Goal: Information Seeking & Learning: Check status

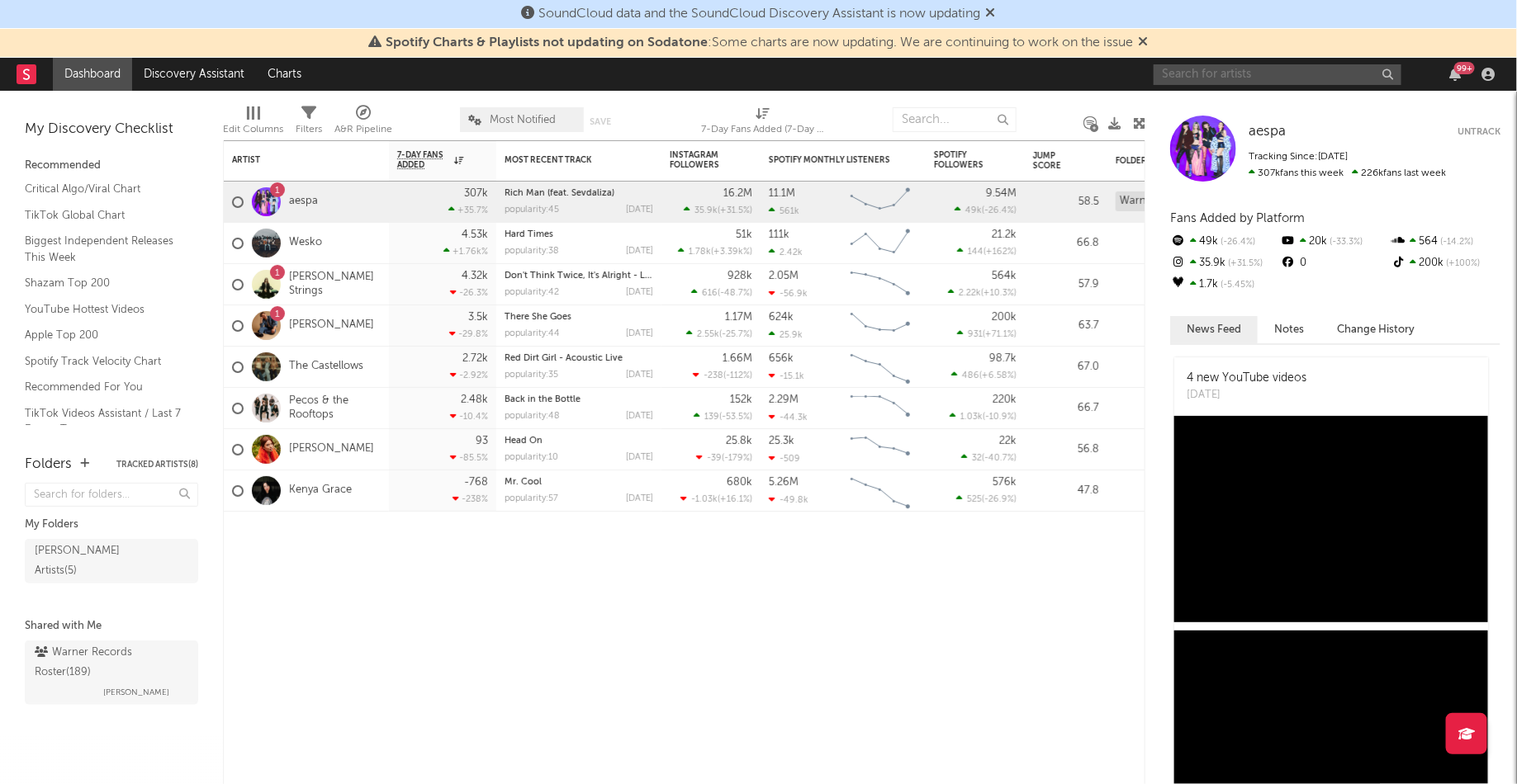
click at [1264, 76] on input "text" at bounding box center [1277, 74] width 247 height 21
click at [318, 324] on link "[PERSON_NAME]" at bounding box center [331, 325] width 85 height 14
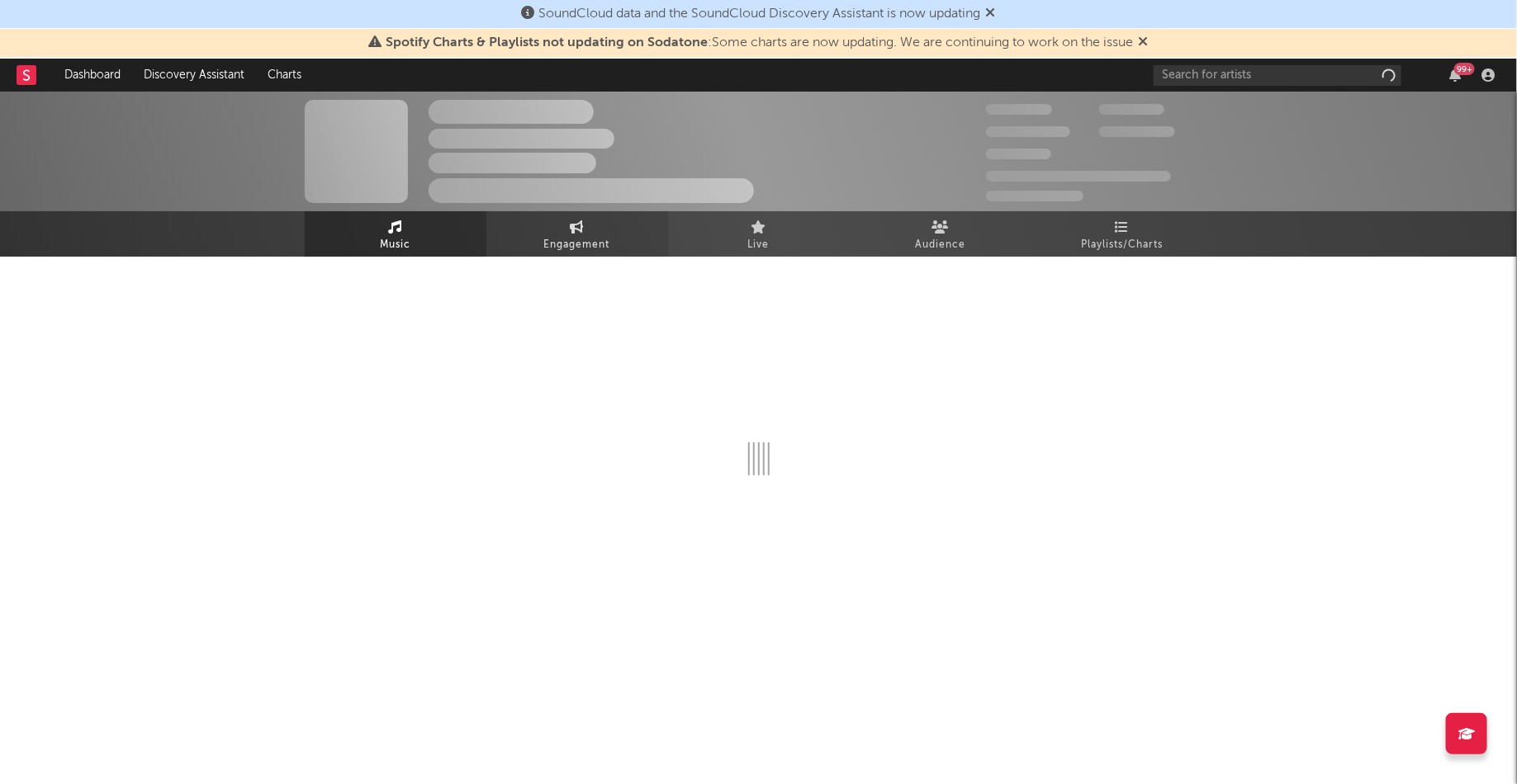
click at [604, 227] on link "Engagement" at bounding box center [577, 234] width 181 height 45
select select "1w"
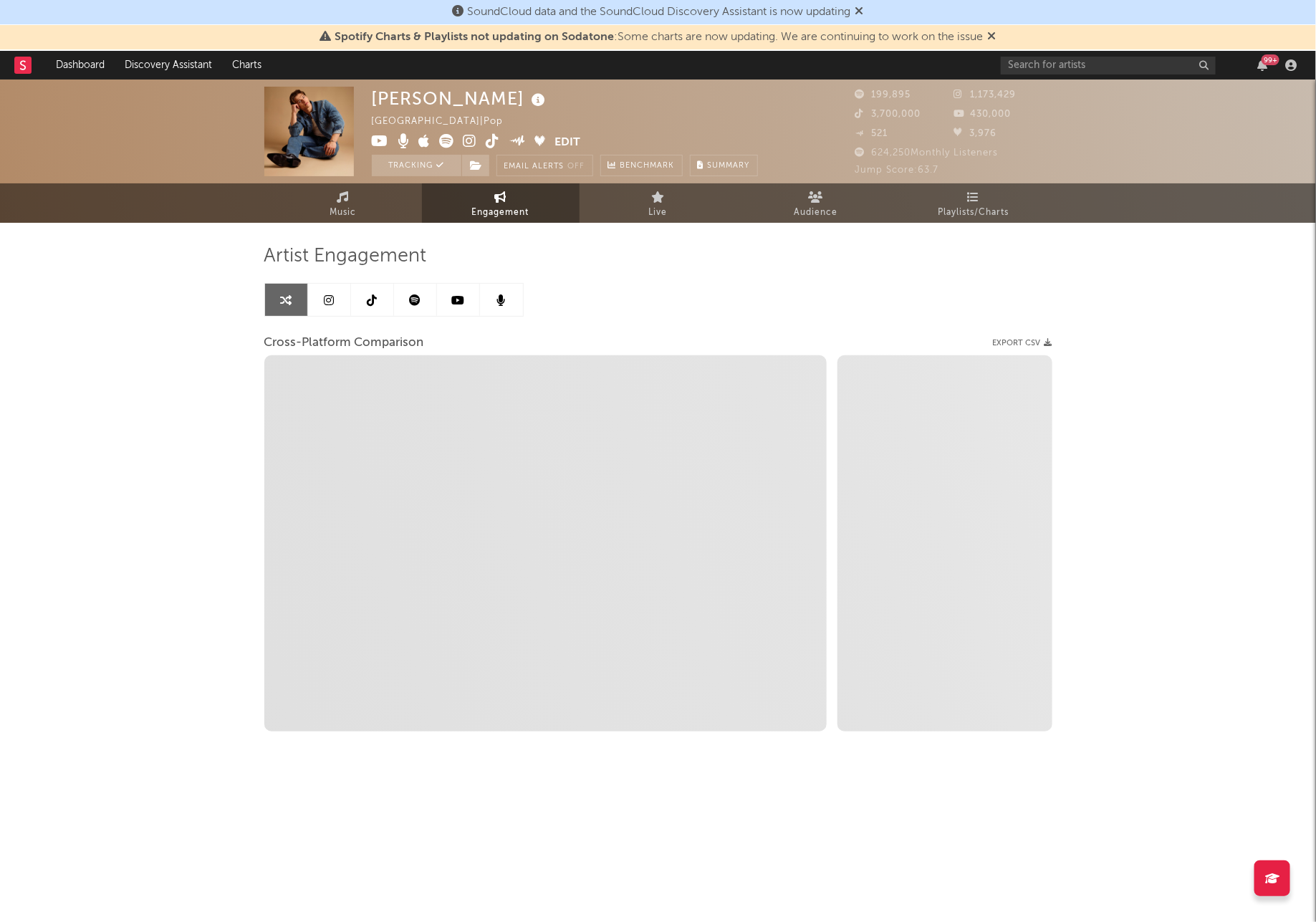
select select "1m"
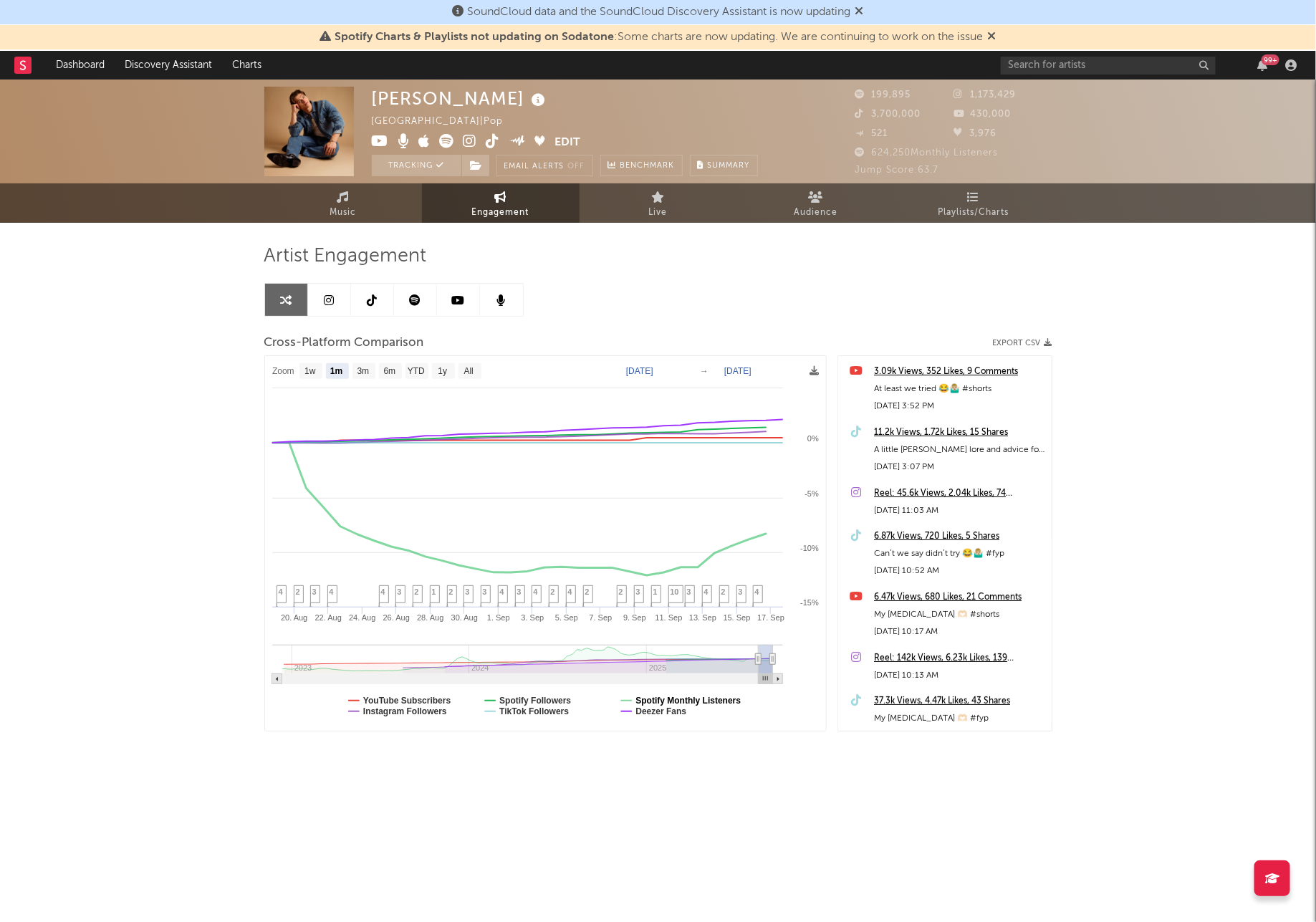
click at [657, 680] on text "Spotify Monthly Listeners" at bounding box center [688, 701] width 105 height 10
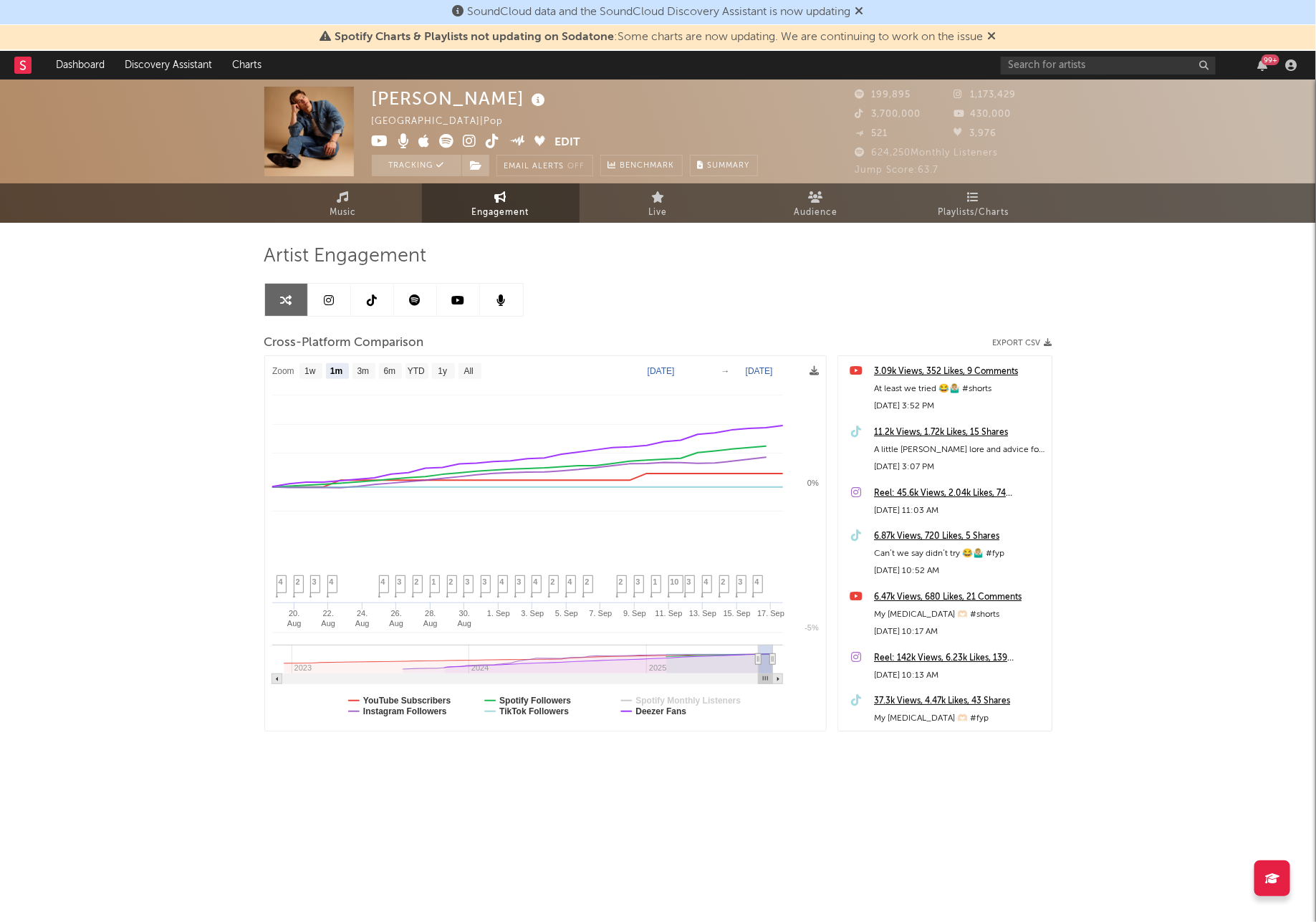
select select "1m"
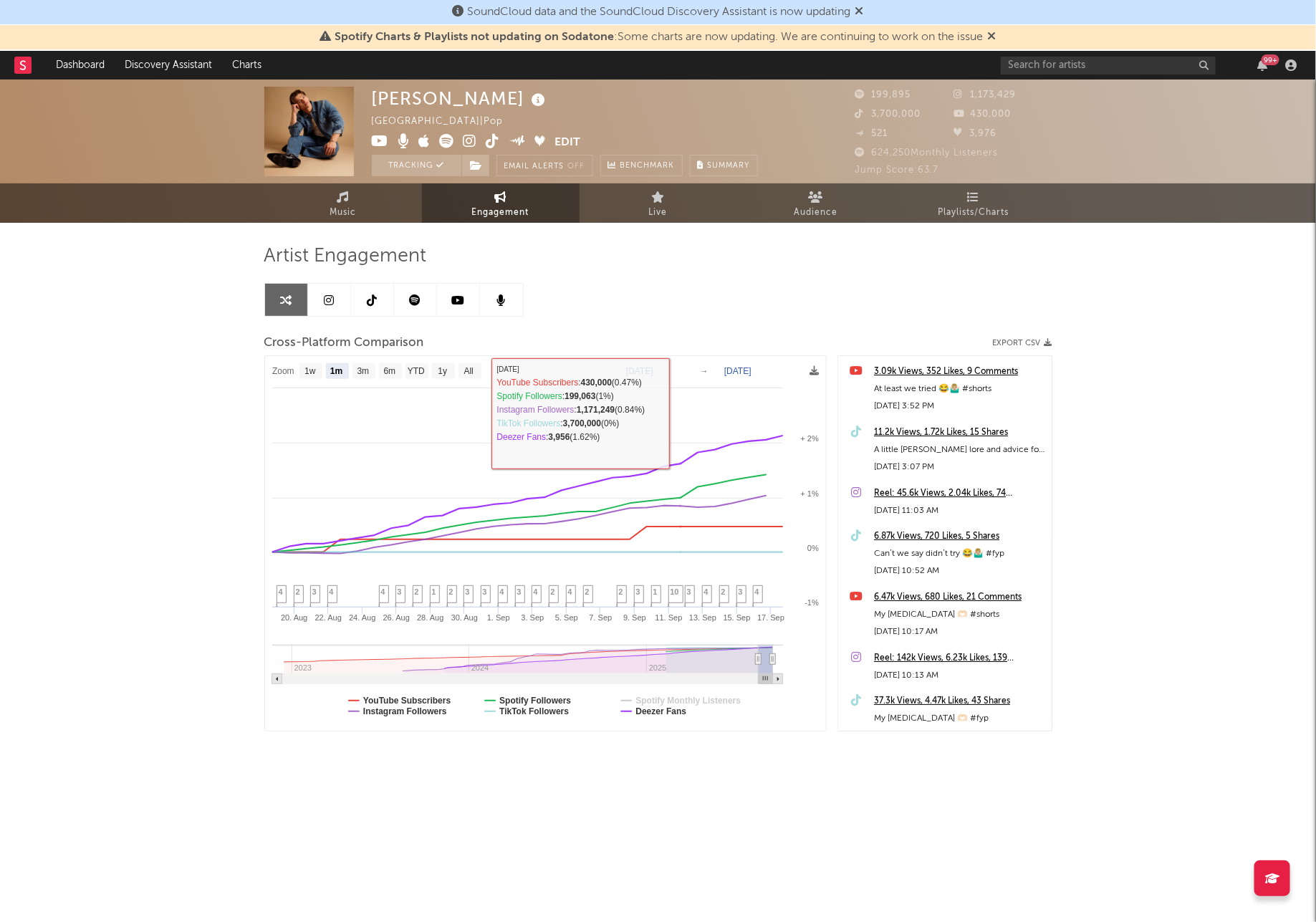
click at [654, 366] on text "[DATE]" at bounding box center [639, 371] width 27 height 10
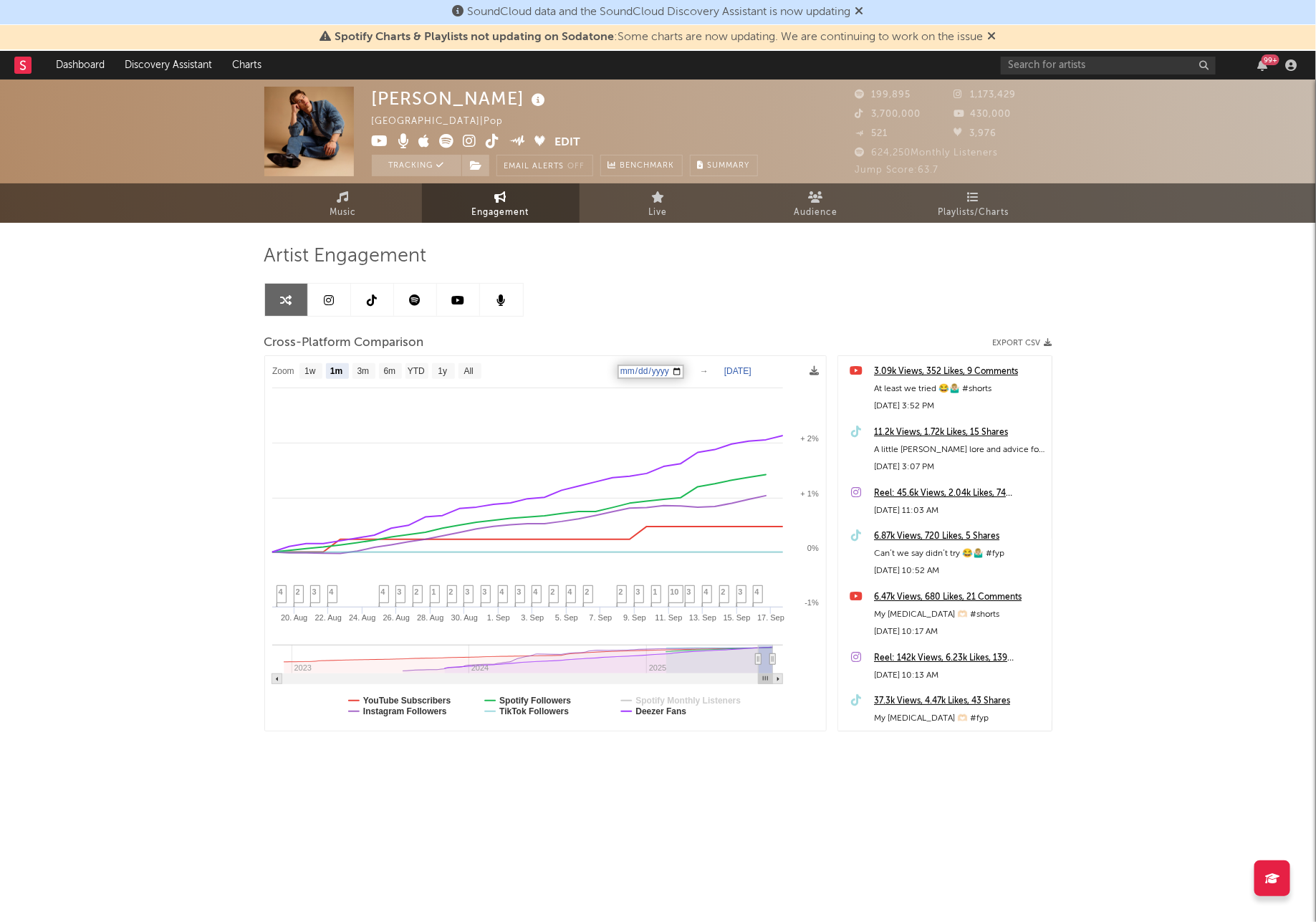
click at [684, 371] on input "[DATE]" at bounding box center [651, 371] width 67 height 14
type input "[DATE]"
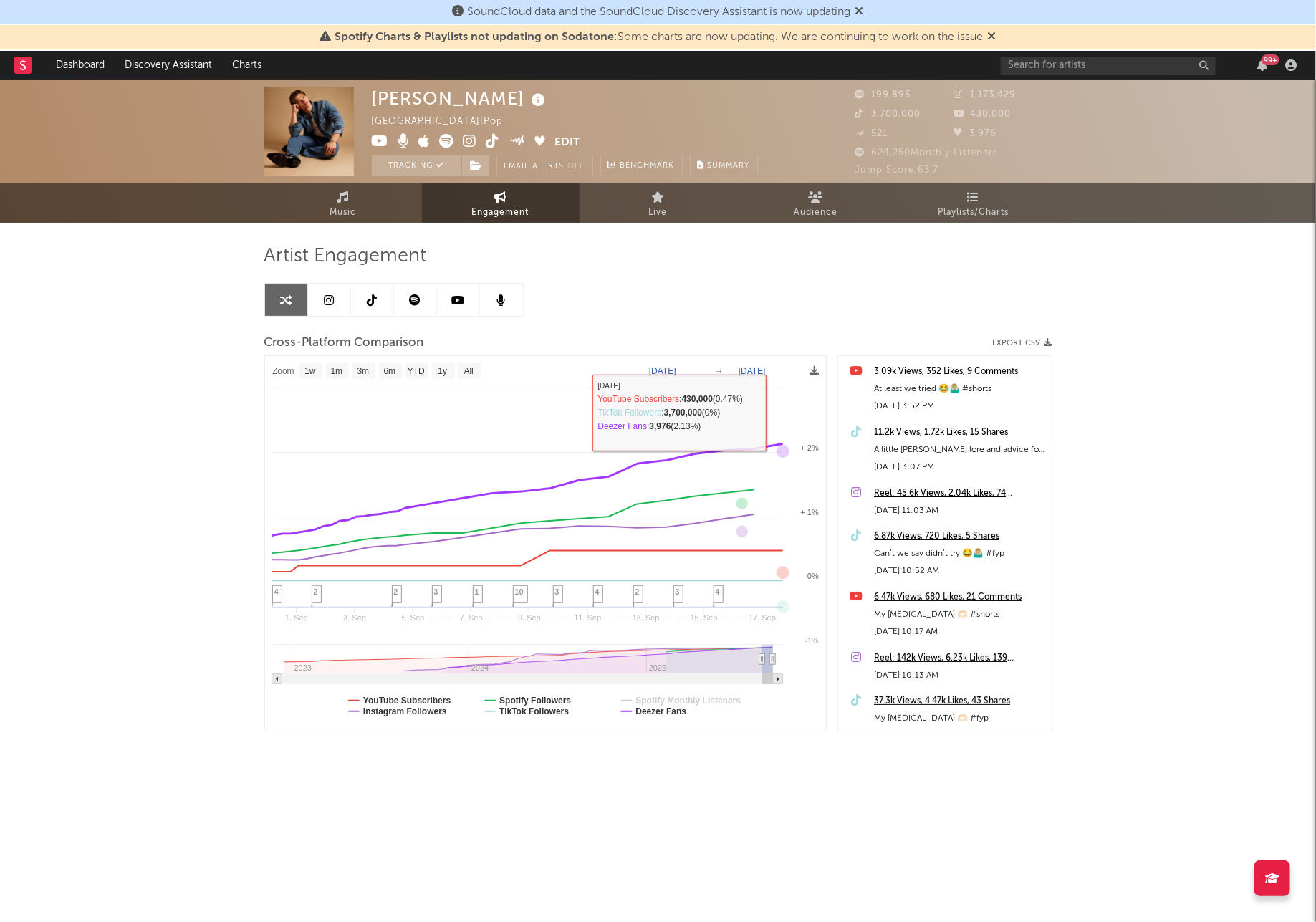
select select "1w"
